Goal: Find specific page/section: Find specific page/section

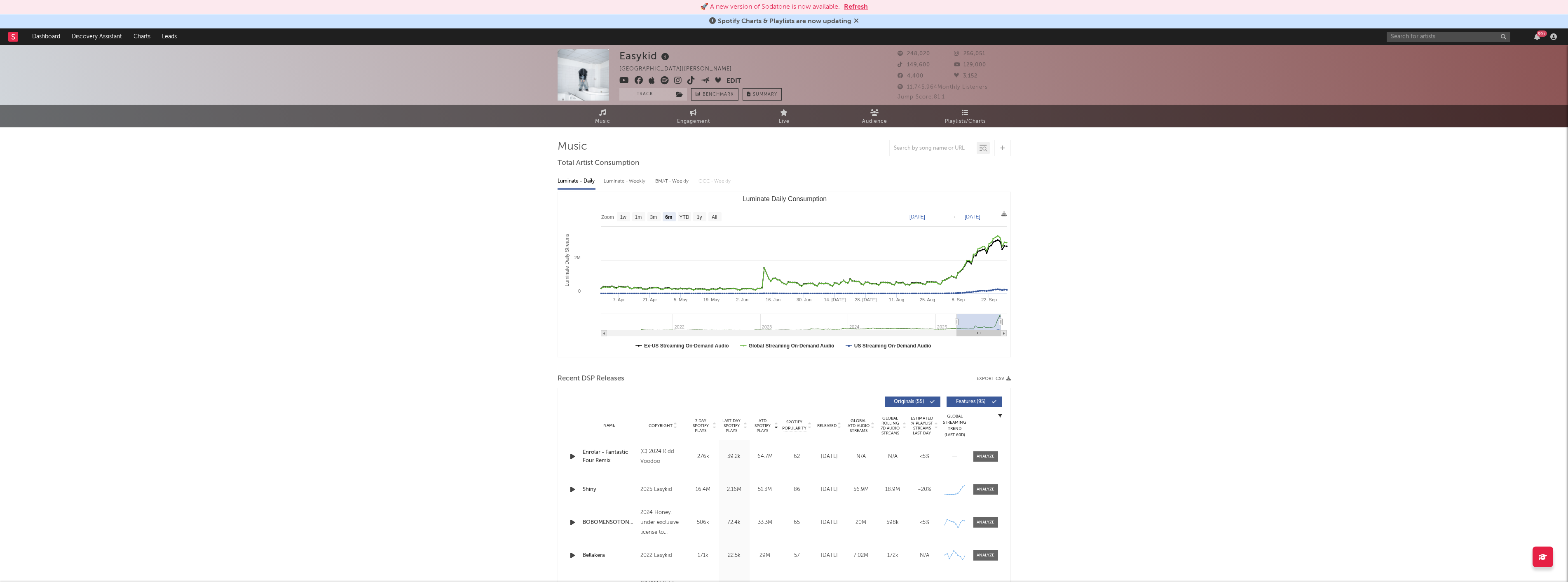
select select "6m"
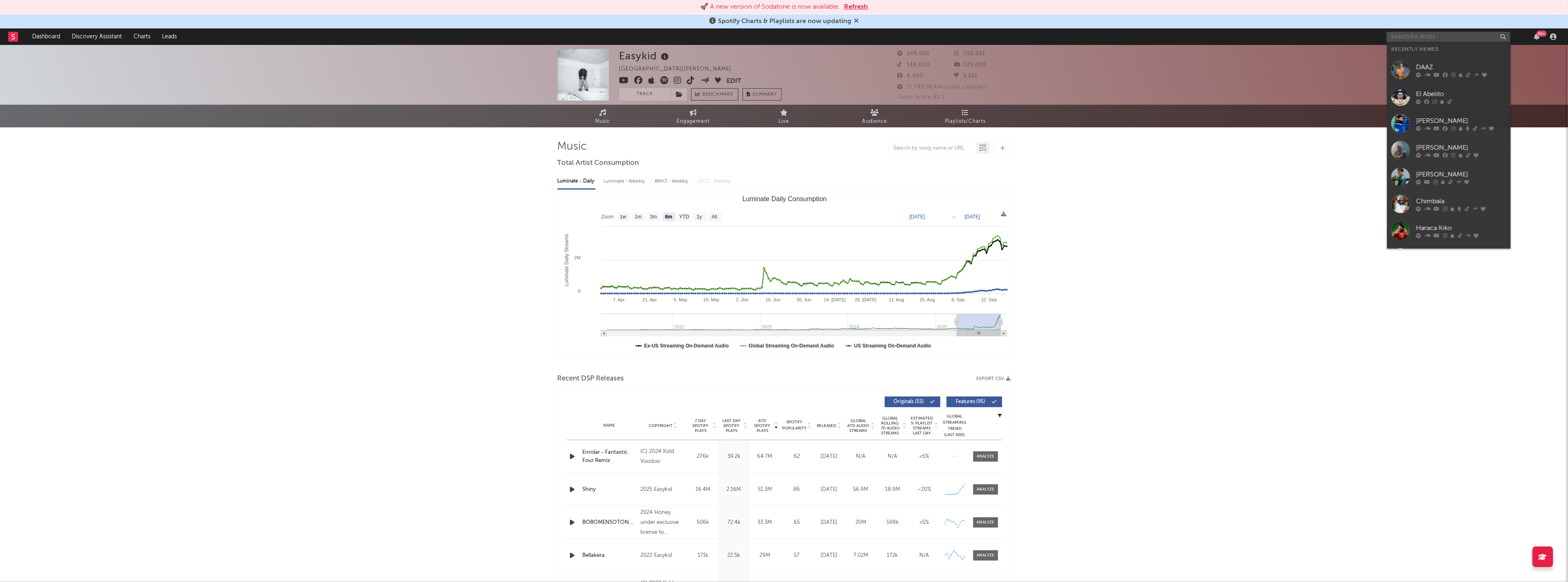
click at [1443, 38] on input "text" at bounding box center [1448, 37] width 124 height 10
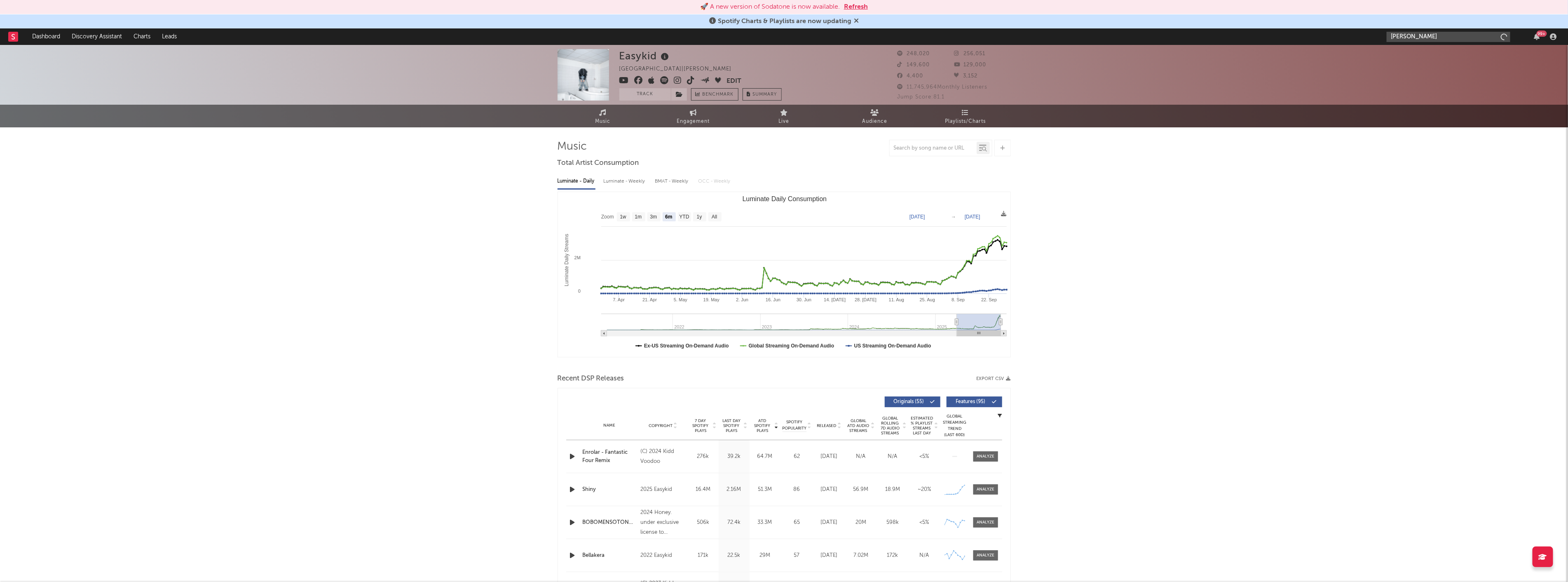
drag, startPoint x: 1443, startPoint y: 38, endPoint x: 1294, endPoint y: 5, distance: 152.6
click at [1387, 34] on input "[PERSON_NAME]" at bounding box center [1448, 37] width 124 height 10
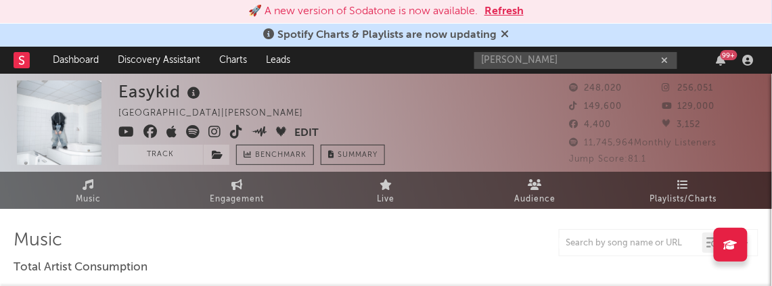
click at [704, 24] on div "Spotify Charts & Playlists are now updating" at bounding box center [386, 36] width 772 height 24
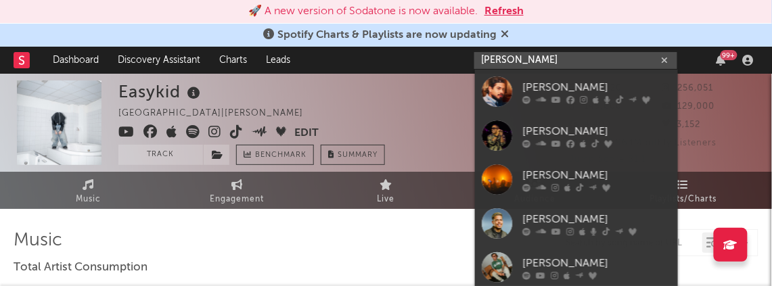
click at [590, 62] on input "[PERSON_NAME]" at bounding box center [576, 60] width 203 height 17
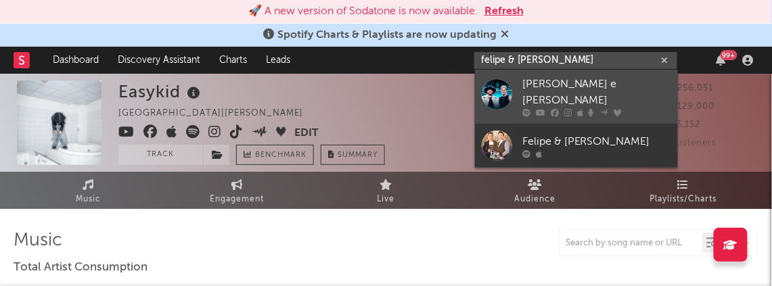
type input "felipe & [PERSON_NAME]"
click at [505, 95] on div at bounding box center [497, 94] width 30 height 30
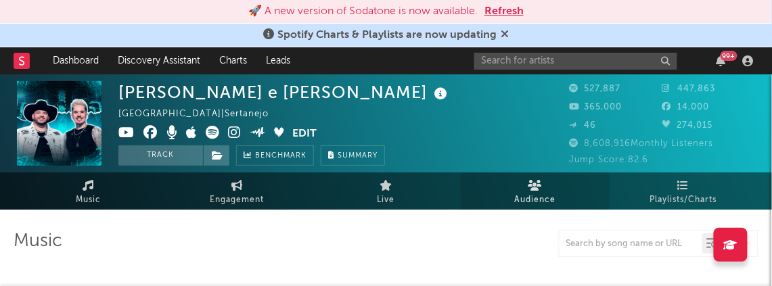
select select "6m"
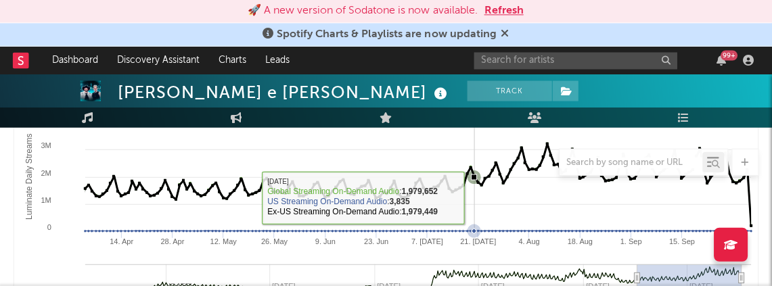
scroll to position [251, 0]
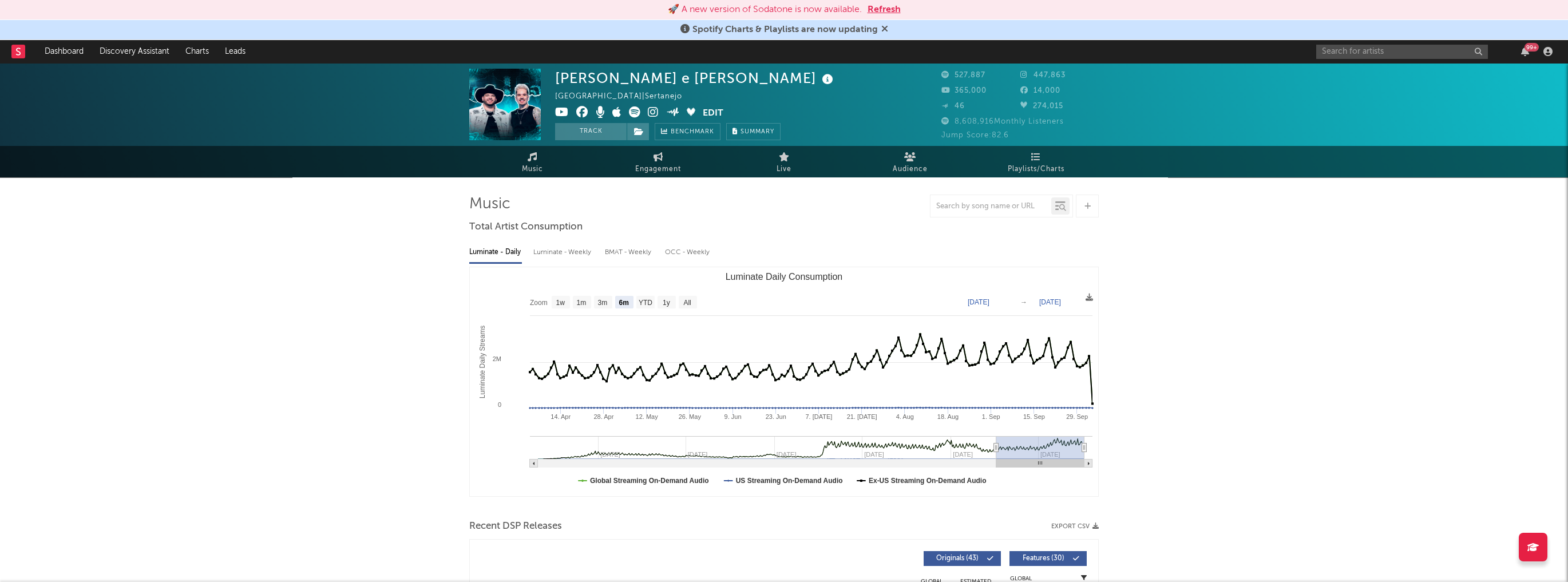
scroll to position [1, 0]
